Goal: Task Accomplishment & Management: Manage account settings

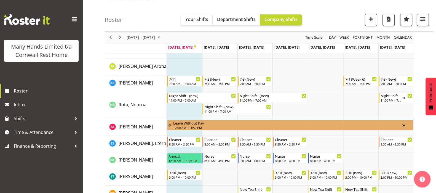
scroll to position [379, 0]
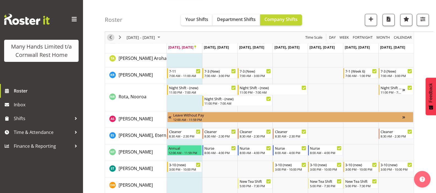
click at [109, 36] on span "Previous" at bounding box center [110, 37] width 7 height 7
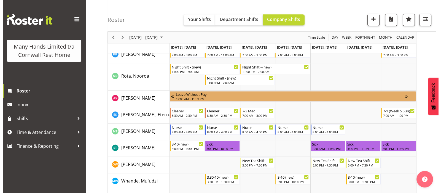
scroll to position [414, 0]
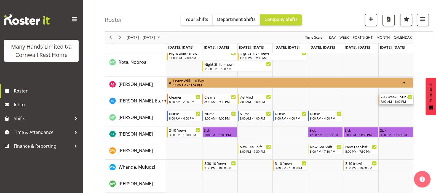
click at [397, 101] on div "7:00 AM - 1:00 PM" at bounding box center [397, 101] width 32 height 4
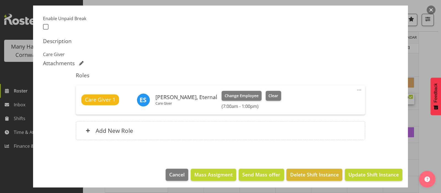
scroll to position [144, 0]
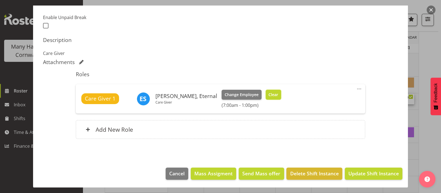
click at [269, 93] on span "Clear" at bounding box center [274, 95] width 10 height 6
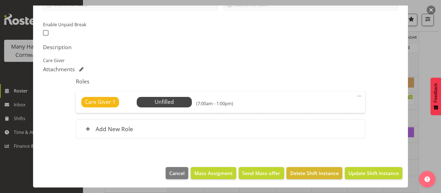
scroll to position [136, 0]
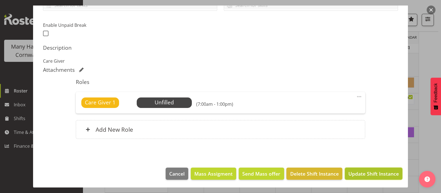
click at [372, 174] on span "Update Shift Instance" at bounding box center [374, 173] width 50 height 7
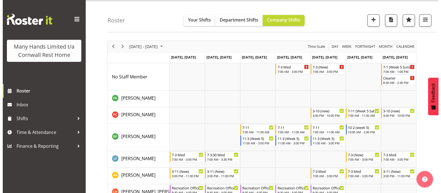
scroll to position [8, 0]
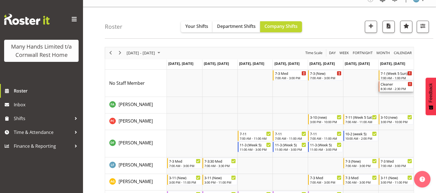
click at [393, 85] on div "Cleaner" at bounding box center [397, 84] width 32 height 6
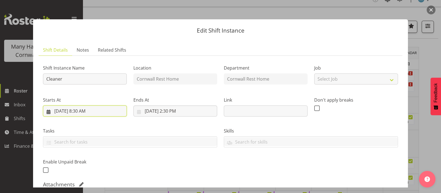
click at [80, 111] on input "[DATE] 8:30 AM" at bounding box center [85, 110] width 84 height 11
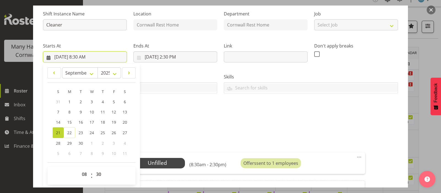
scroll to position [69, 0]
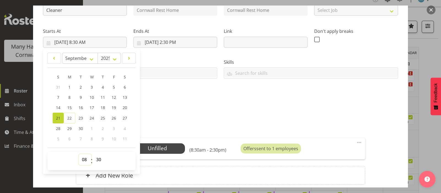
click at [85, 159] on select "00 01 02 03 04 05 06 07 08 09 10 11 12 13 14 15 16 17 18 19 20 21 22 23" at bounding box center [85, 159] width 12 height 11
select select "7"
click at [79, 154] on select "00 01 02 03 04 05 06 07 08 09 10 11 12 13 14 15 16 17 18 19 20 21 22 23" at bounding box center [85, 159] width 12 height 11
type input "[DATE] 7:30 AM"
click at [98, 158] on select "00 01 02 03 04 05 06 07 08 09 10 11 12 13 14 15 16 17 18 19 20 21 22 23 24 25 2…" at bounding box center [99, 159] width 12 height 11
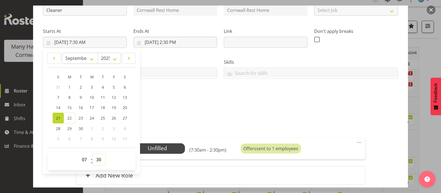
select select "0"
type input "[DATE] 7:00 AM"
click at [383, 130] on div "Shift Instance Name Cleaner Location [GEOGRAPHIC_DATA] Rest Home Department [GE…" at bounding box center [220, 91] width 355 height 200
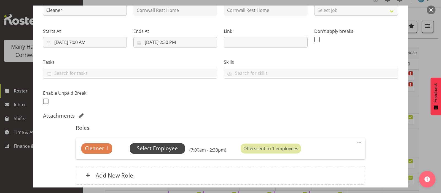
click at [152, 151] on span "Select Employee" at bounding box center [157, 148] width 41 height 8
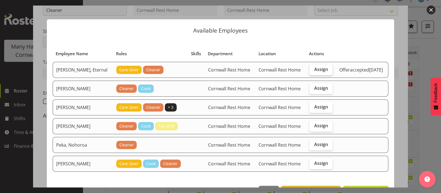
click at [309, 73] on label "Assign" at bounding box center [321, 69] width 24 height 11
click at [309, 71] on input "Assign" at bounding box center [311, 70] width 4 height 4
checkbox input "true"
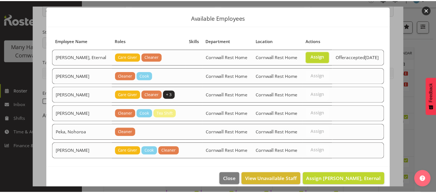
scroll to position [18, 0]
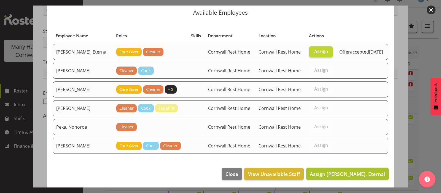
click at [350, 174] on span "Assign [PERSON_NAME], Eternal" at bounding box center [347, 173] width 75 height 7
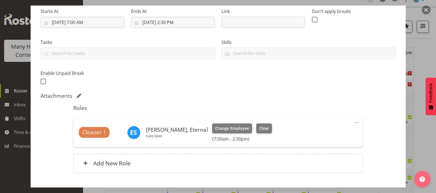
scroll to position [122, 0]
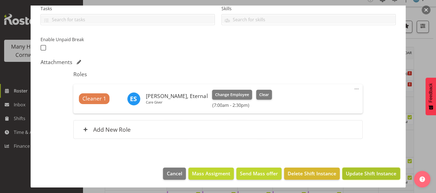
click at [371, 177] on button "Update Shift Instance" at bounding box center [371, 173] width 58 height 12
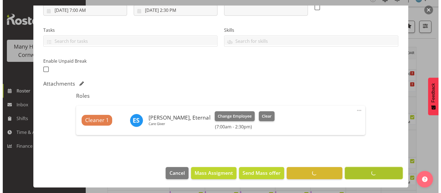
scroll to position [100, 0]
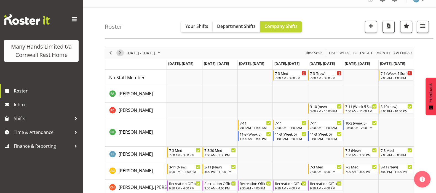
click at [118, 53] on span "Next" at bounding box center [120, 52] width 7 height 7
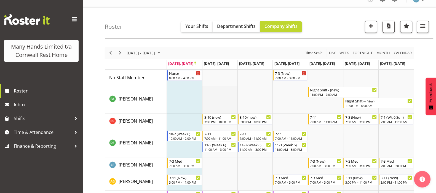
click at [216, 97] on td "Timeline Week of September 22, 2025" at bounding box center [219, 99] width 35 height 27
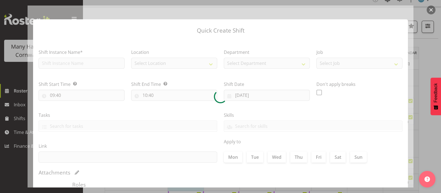
type input "[DATE]"
checkbox input "true"
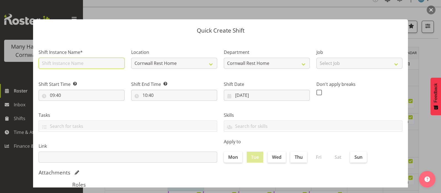
click at [59, 62] on input "text" at bounding box center [82, 63] width 86 height 11
click at [170, 172] on div "Attachments" at bounding box center [221, 172] width 364 height 7
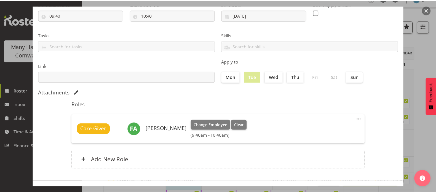
scroll to position [99, 0]
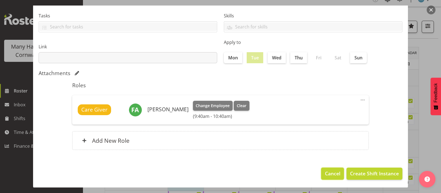
click at [328, 174] on span "Cancel" at bounding box center [332, 173] width 15 height 7
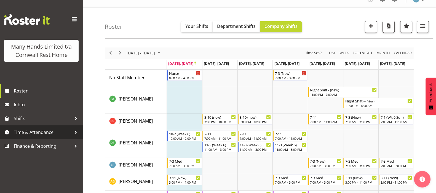
click at [30, 132] on span "Time & Attendance" at bounding box center [43, 132] width 58 height 8
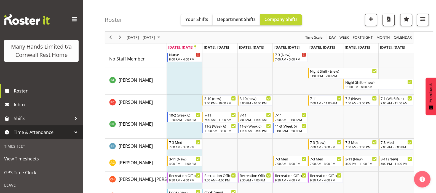
scroll to position [0, 0]
